Goal: Task Accomplishment & Management: Use online tool/utility

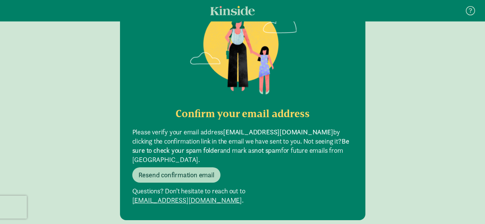
scroll to position [84, 0]
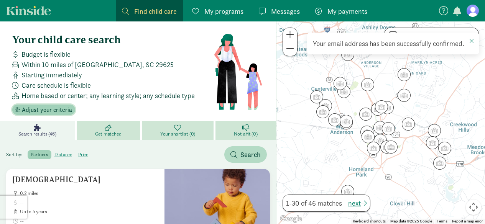
click at [54, 111] on span "Adjust your criteria" at bounding box center [47, 109] width 50 height 9
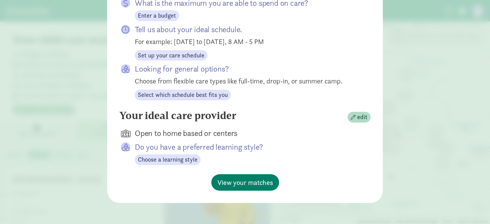
scroll to position [187, 0]
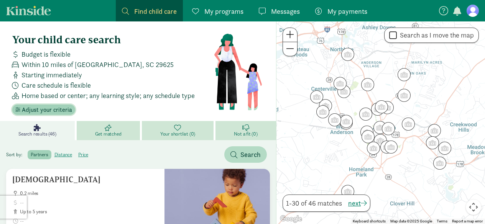
click at [29, 113] on span "Adjust your criteria" at bounding box center [47, 109] width 50 height 9
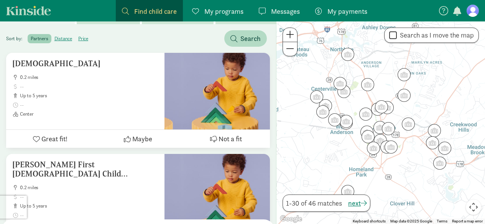
scroll to position [0, 0]
